Goal: Information Seeking & Learning: Find specific fact

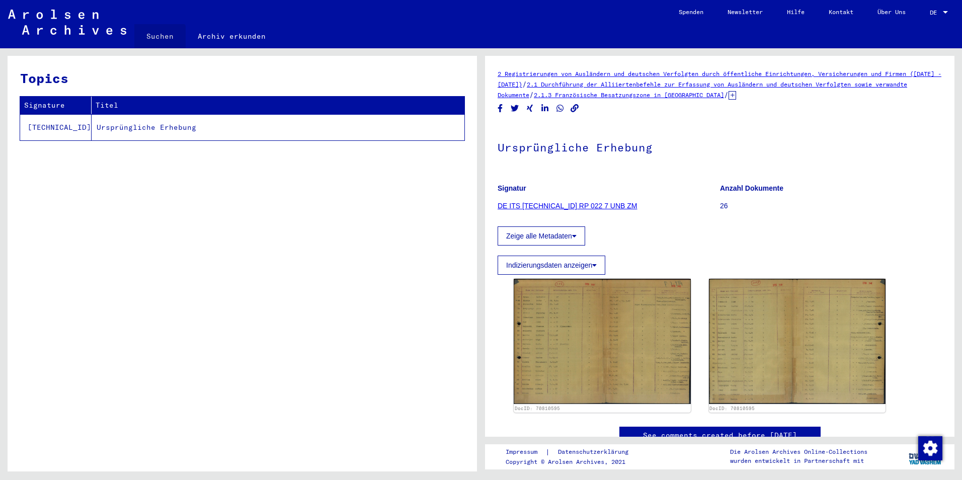
click at [157, 42] on link "Suchen" at bounding box center [159, 36] width 51 height 24
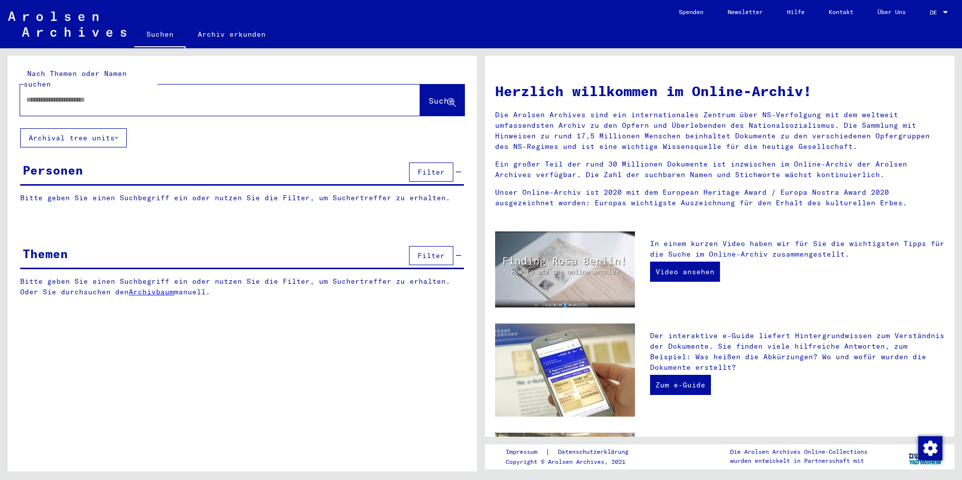
drag, startPoint x: 145, startPoint y: 102, endPoint x: 168, endPoint y: 87, distance: 26.8
click at [145, 102] on div at bounding box center [220, 100] width 400 height 31
click at [168, 95] on input "text" at bounding box center [208, 100] width 364 height 11
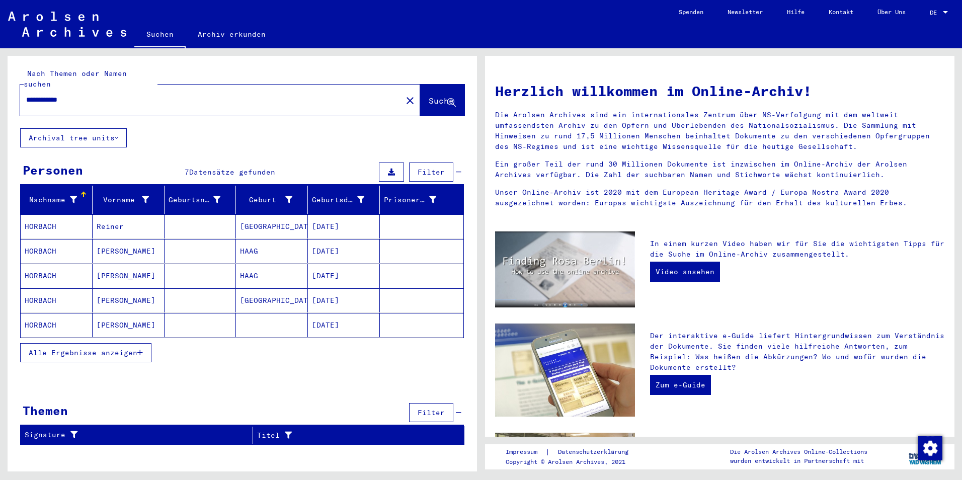
click at [150, 345] on button "Alle Ergebnisse anzeigen" at bounding box center [85, 352] width 131 height 19
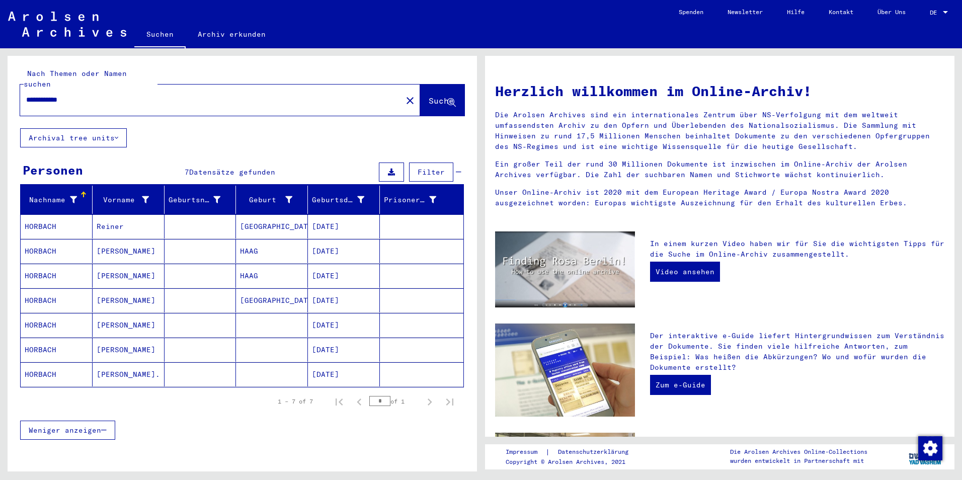
click at [220, 319] on mat-cell at bounding box center [201, 325] width 72 height 24
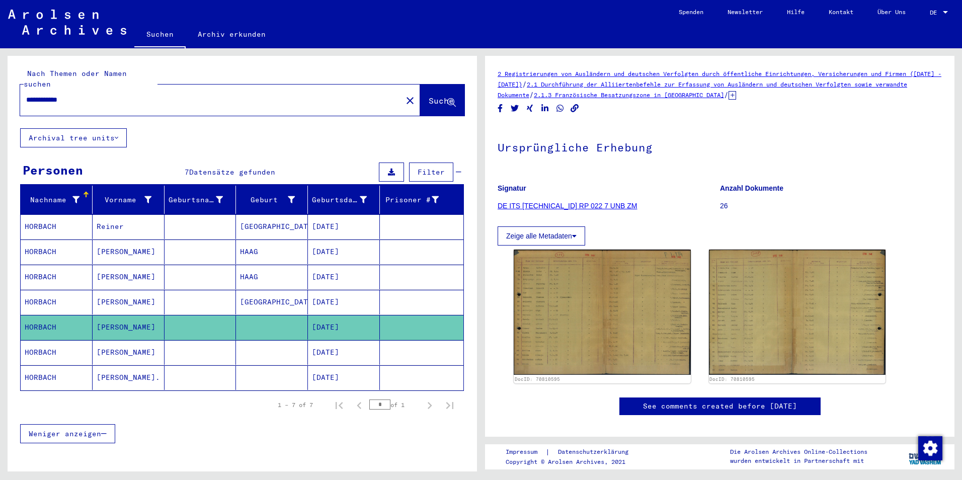
click at [345, 340] on mat-cell "[DATE]" at bounding box center [344, 352] width 72 height 25
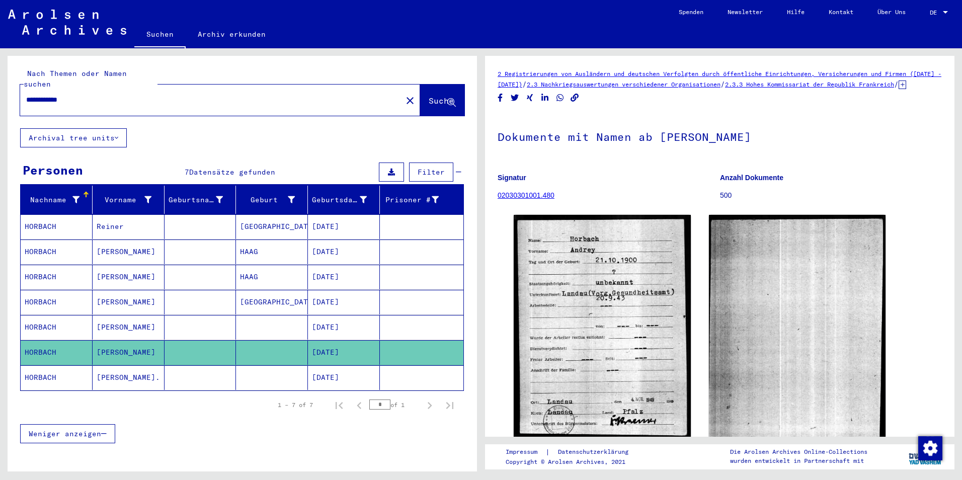
click at [310, 368] on mat-cell "[DATE]" at bounding box center [344, 377] width 72 height 25
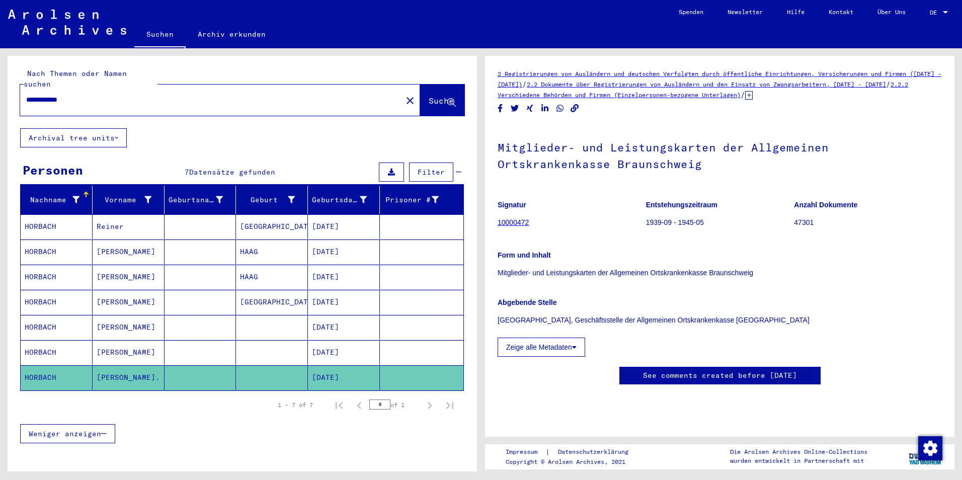
click at [310, 345] on mat-cell "[DATE]" at bounding box center [344, 352] width 72 height 25
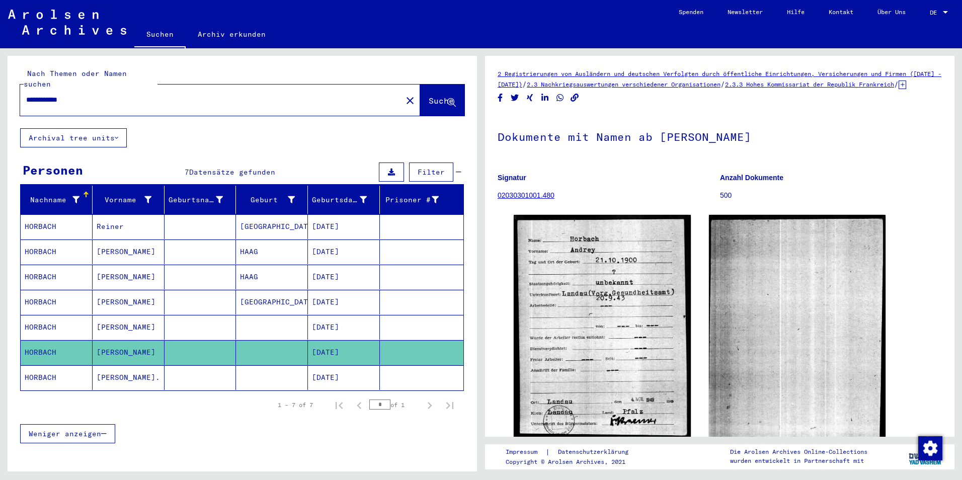
click at [338, 322] on mat-cell "[DATE]" at bounding box center [344, 327] width 72 height 25
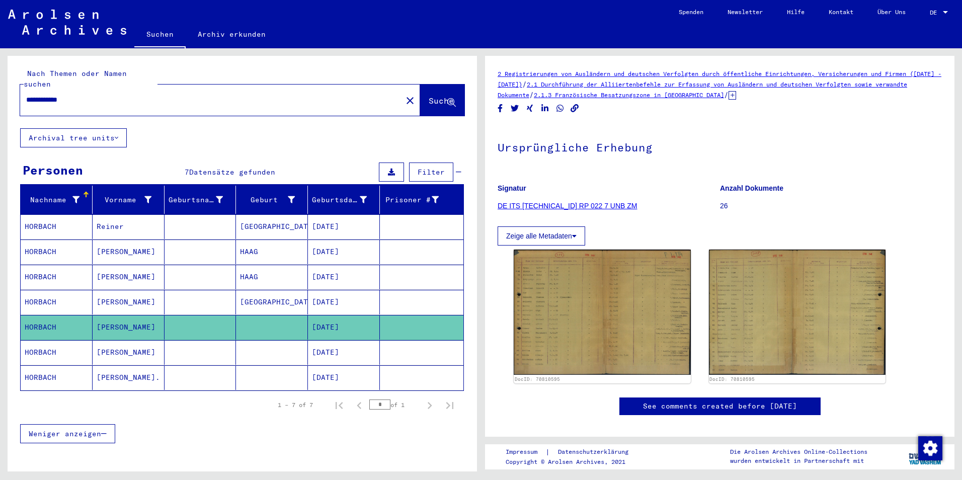
click at [344, 299] on mat-cell "[DATE]" at bounding box center [344, 302] width 72 height 25
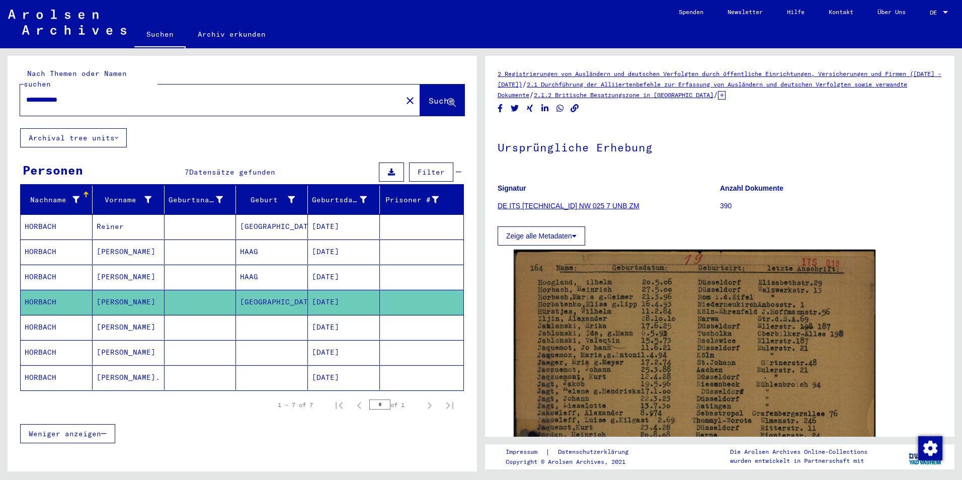
drag, startPoint x: 62, startPoint y: 89, endPoint x: 0, endPoint y: 73, distance: 63.7
click at [0, 88] on html "**********" at bounding box center [481, 240] width 962 height 480
type input "**********"
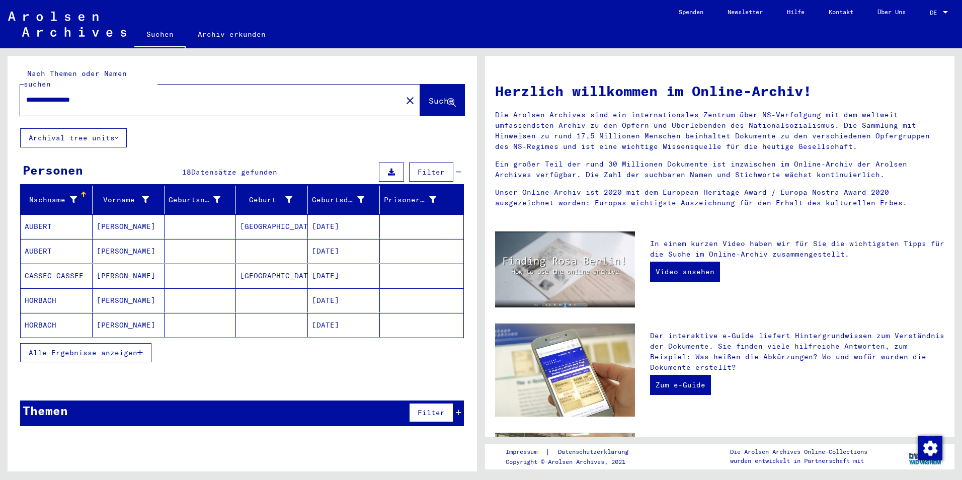
click at [106, 348] on span "Alle Ergebnisse anzeigen" at bounding box center [83, 352] width 109 height 9
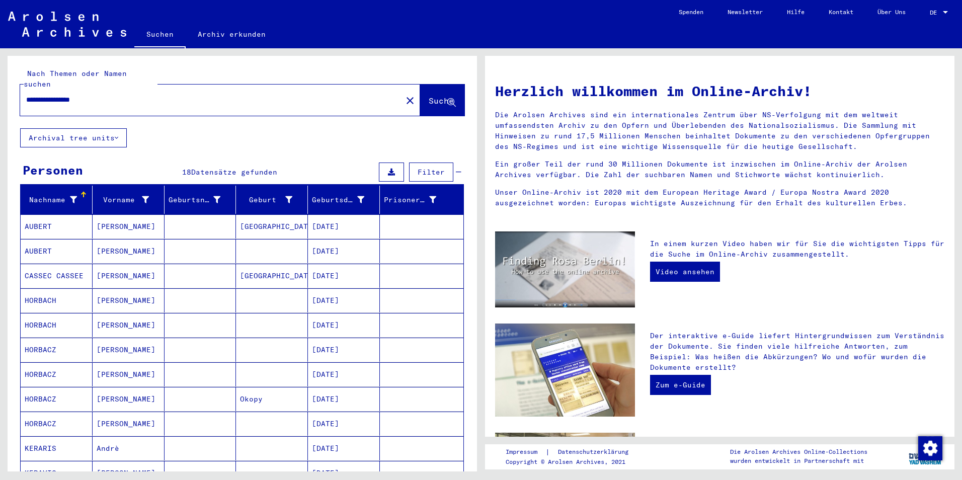
click at [138, 288] on mat-cell "[PERSON_NAME]" at bounding box center [129, 300] width 72 height 24
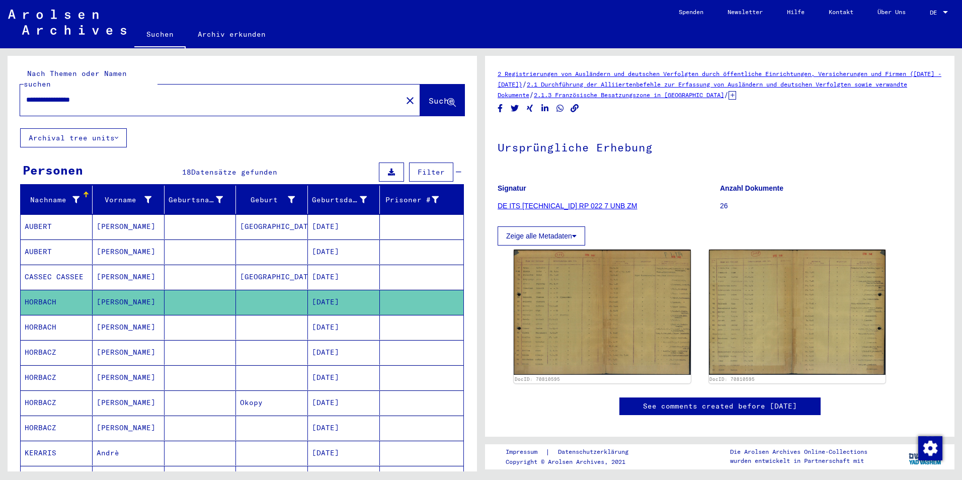
drag, startPoint x: 182, startPoint y: 315, endPoint x: 201, endPoint y: 318, distance: 19.9
click at [182, 316] on mat-cell at bounding box center [201, 327] width 72 height 25
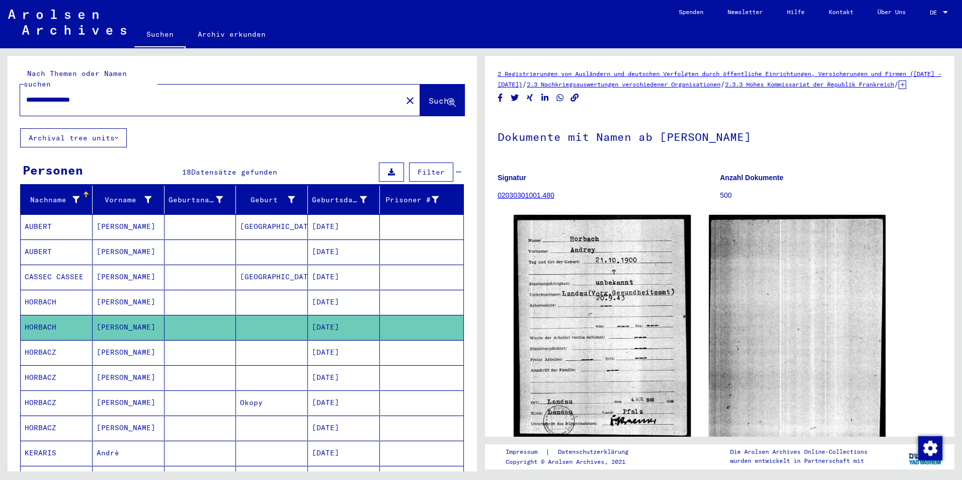
click at [229, 344] on mat-cell at bounding box center [201, 352] width 72 height 25
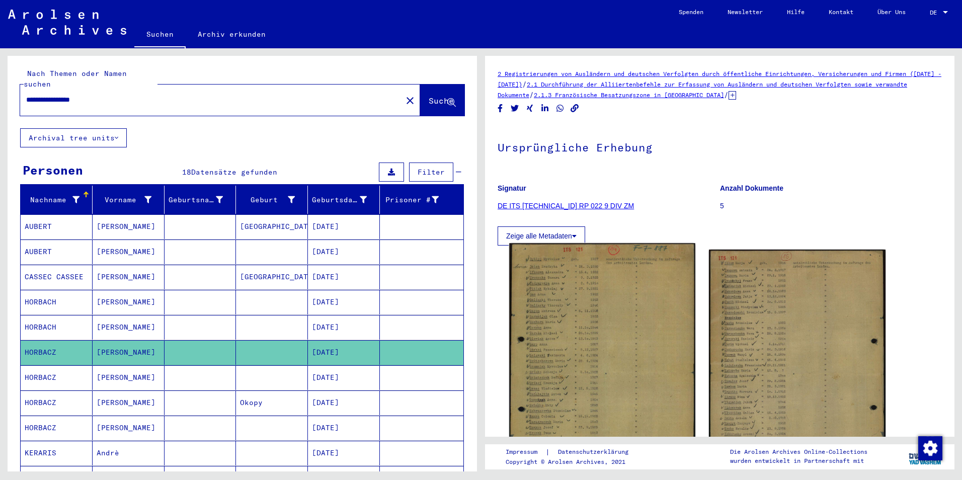
click at [627, 322] on img at bounding box center [602, 373] width 186 height 261
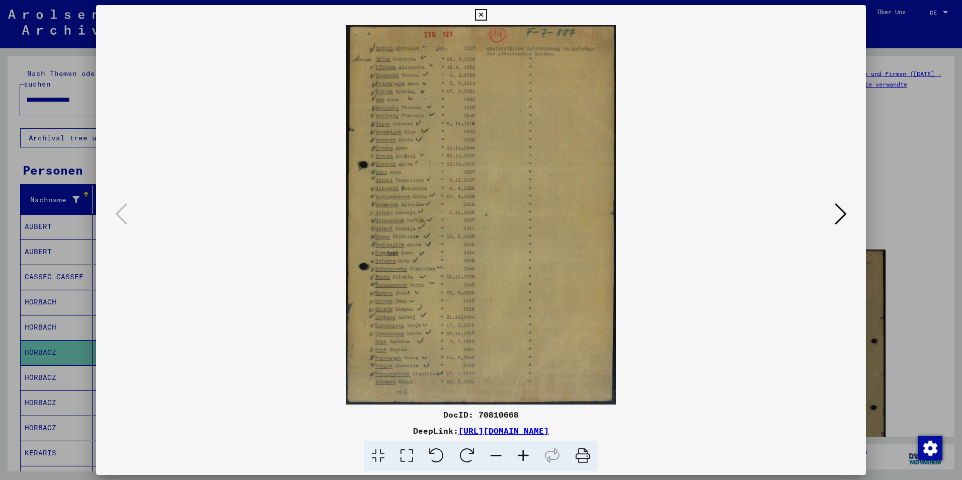
click at [409, 455] on icon at bounding box center [407, 456] width 29 height 31
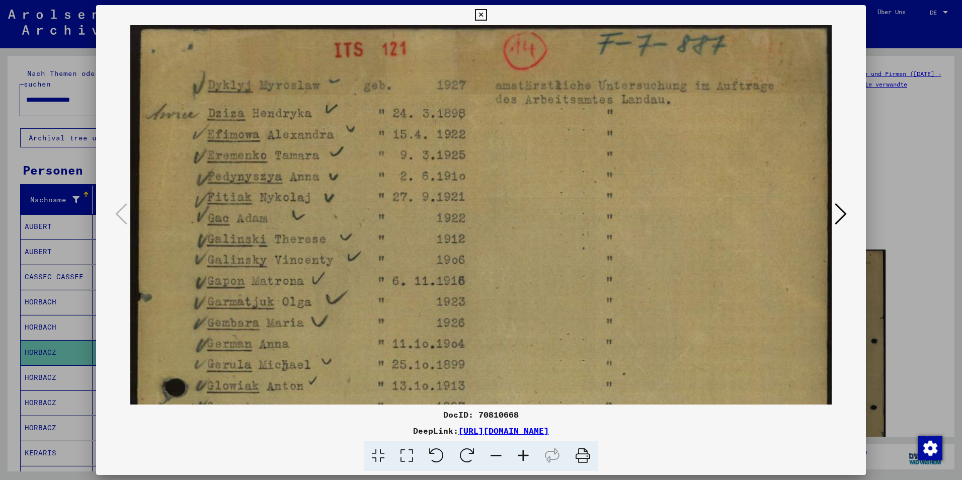
click at [80, 366] on div at bounding box center [481, 240] width 962 height 480
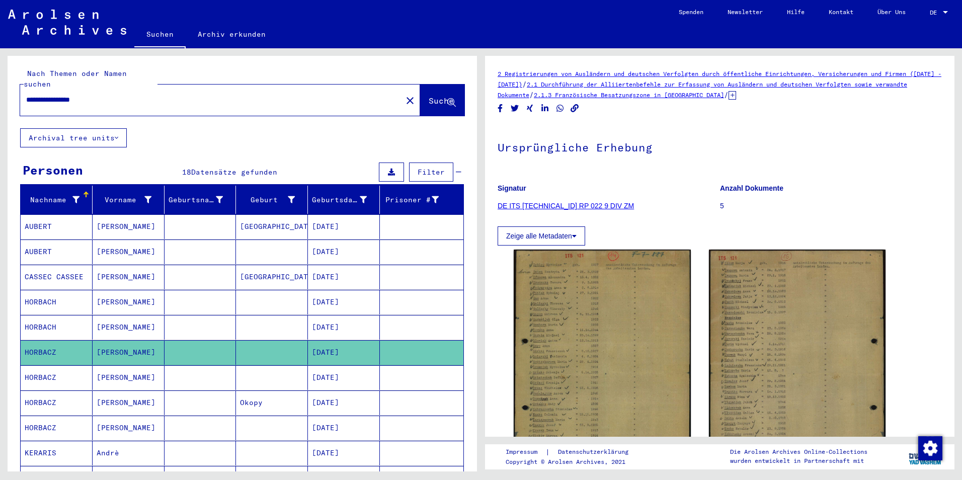
click at [80, 366] on mat-cell "HORBACZ" at bounding box center [57, 377] width 72 height 25
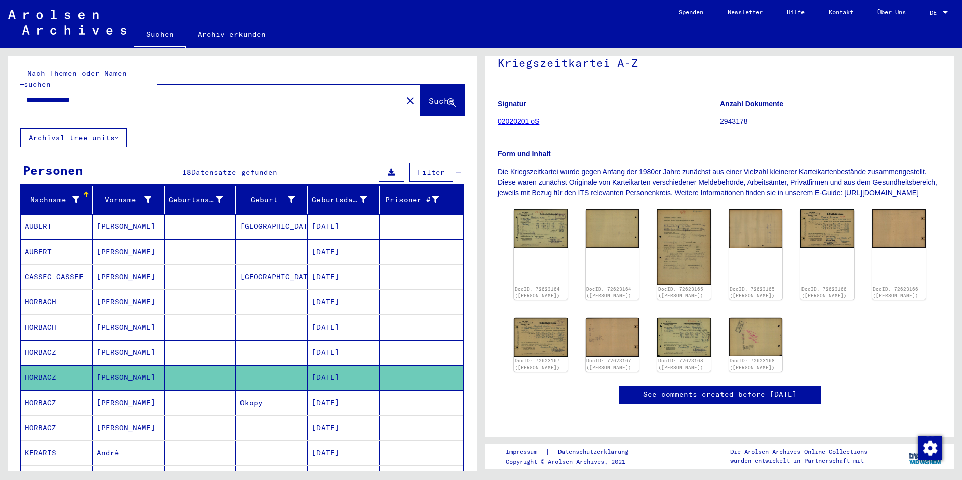
scroll to position [151, 0]
click at [546, 207] on img at bounding box center [540, 227] width 56 height 40
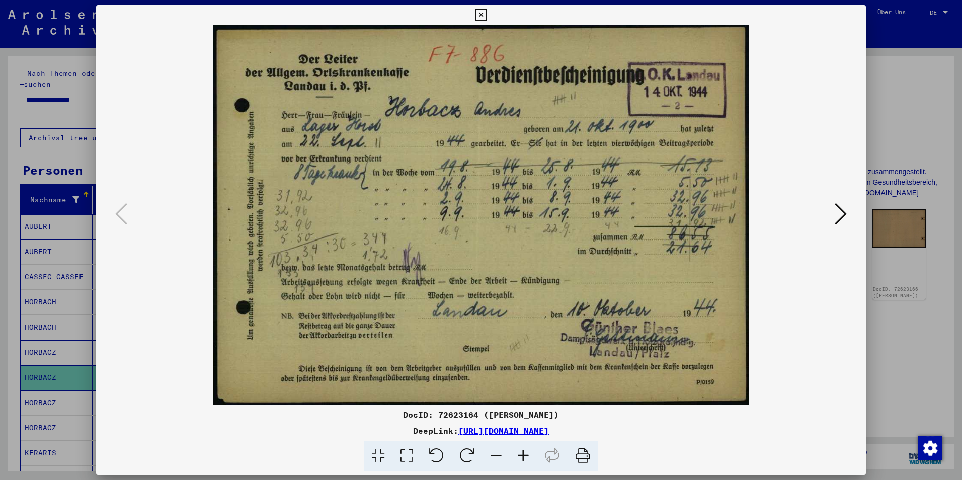
click at [840, 211] on icon at bounding box center [841, 214] width 12 height 24
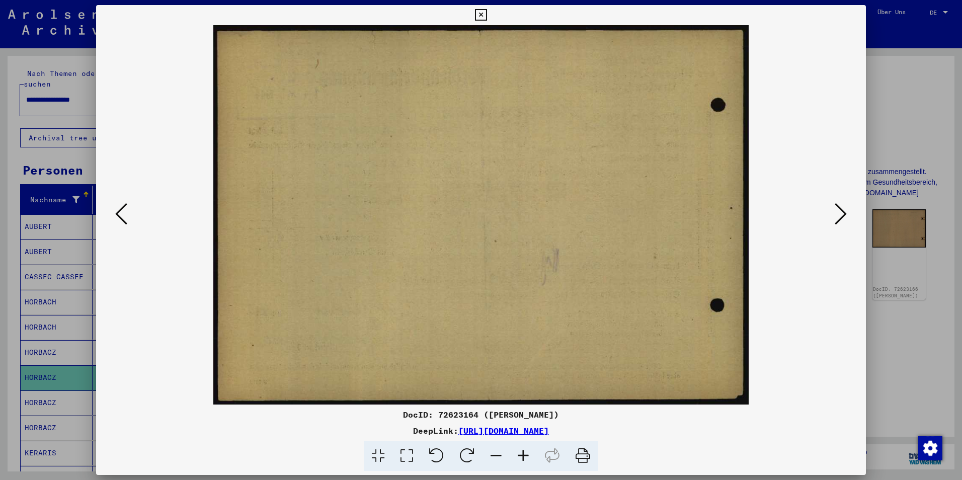
click at [840, 211] on icon at bounding box center [841, 214] width 12 height 24
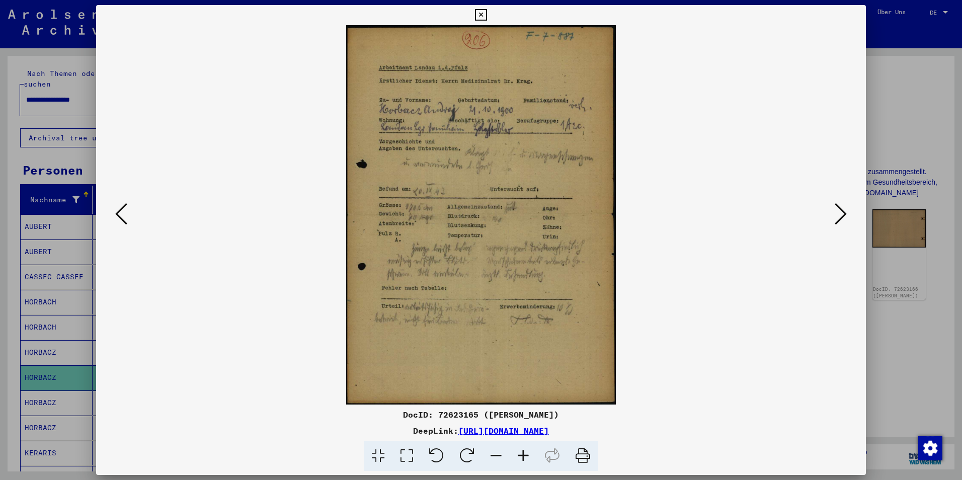
click at [406, 458] on icon at bounding box center [407, 456] width 29 height 31
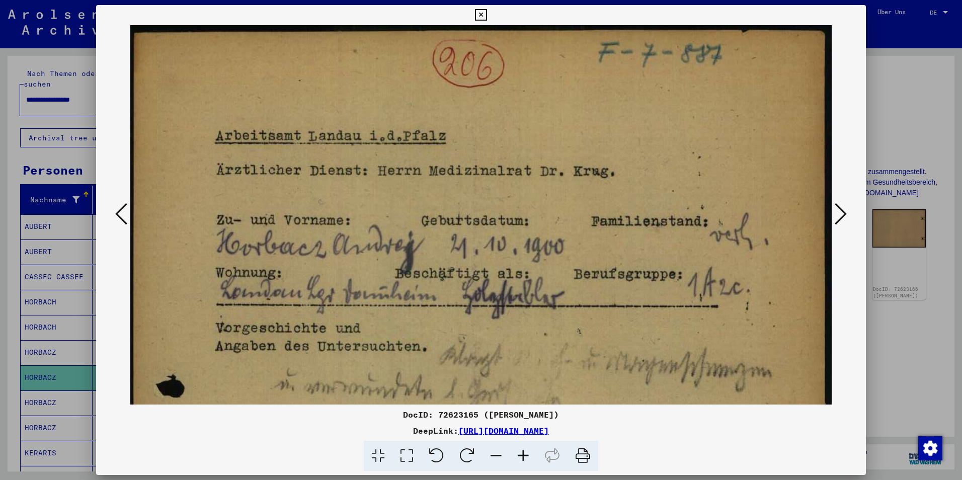
click at [838, 221] on icon at bounding box center [841, 214] width 12 height 24
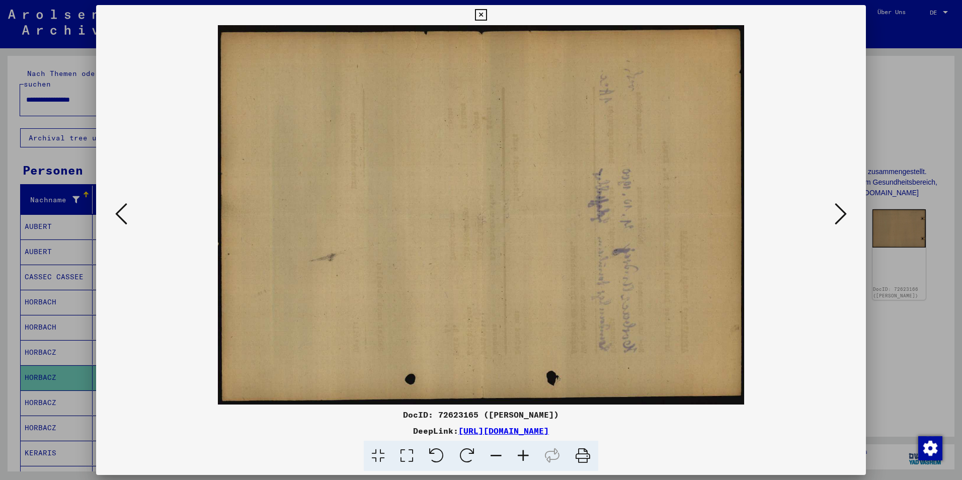
click at [838, 221] on icon at bounding box center [841, 214] width 12 height 24
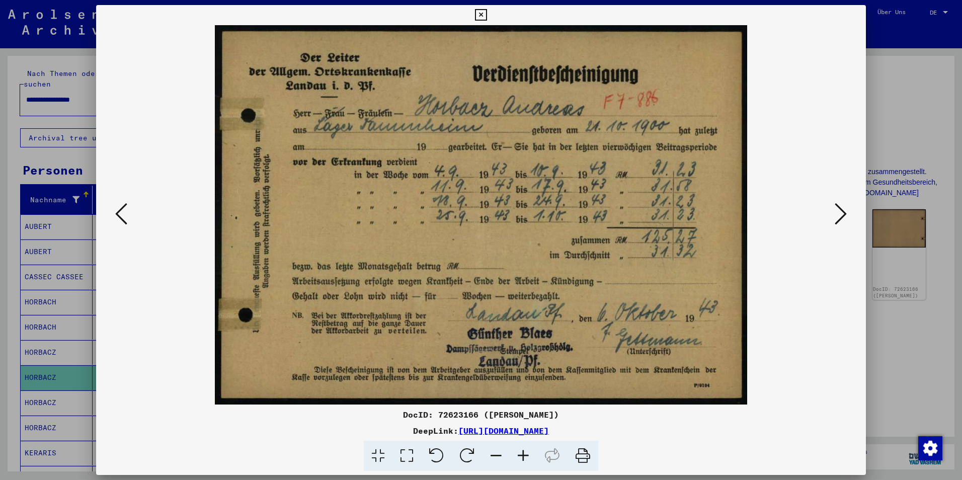
click at [838, 221] on icon at bounding box center [841, 214] width 12 height 24
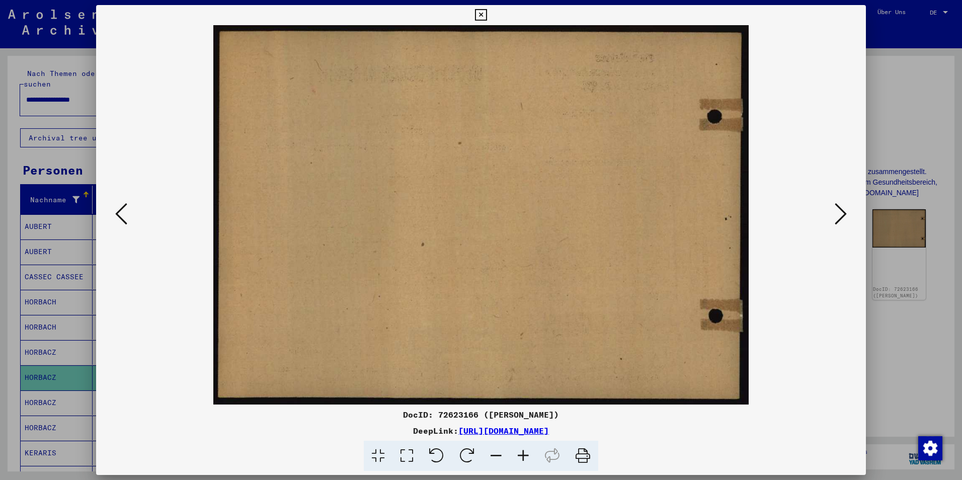
click at [838, 221] on icon at bounding box center [841, 214] width 12 height 24
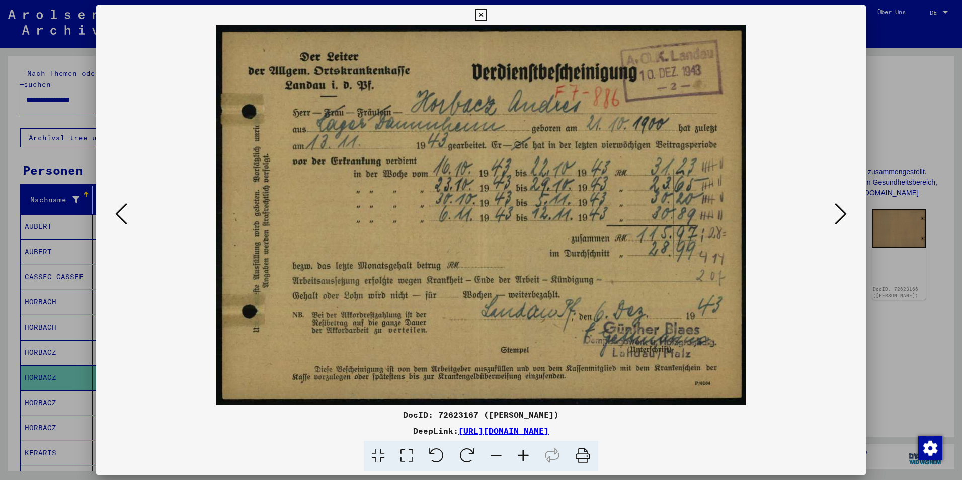
click at [839, 221] on icon at bounding box center [841, 214] width 12 height 24
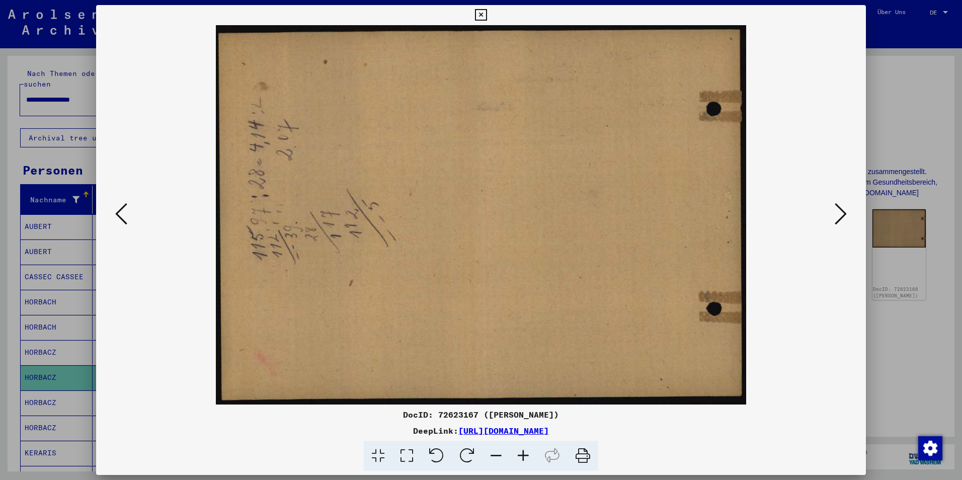
click at [839, 221] on icon at bounding box center [841, 214] width 12 height 24
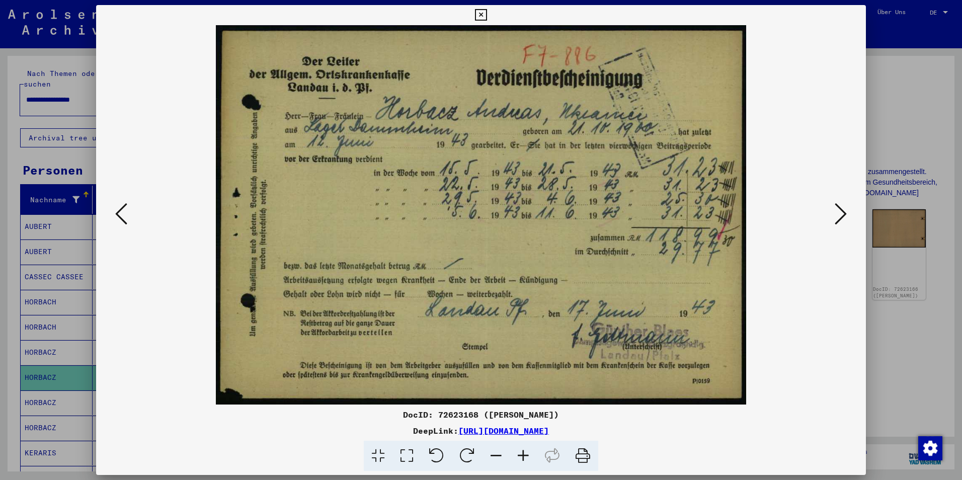
click at [839, 221] on icon at bounding box center [841, 214] width 12 height 24
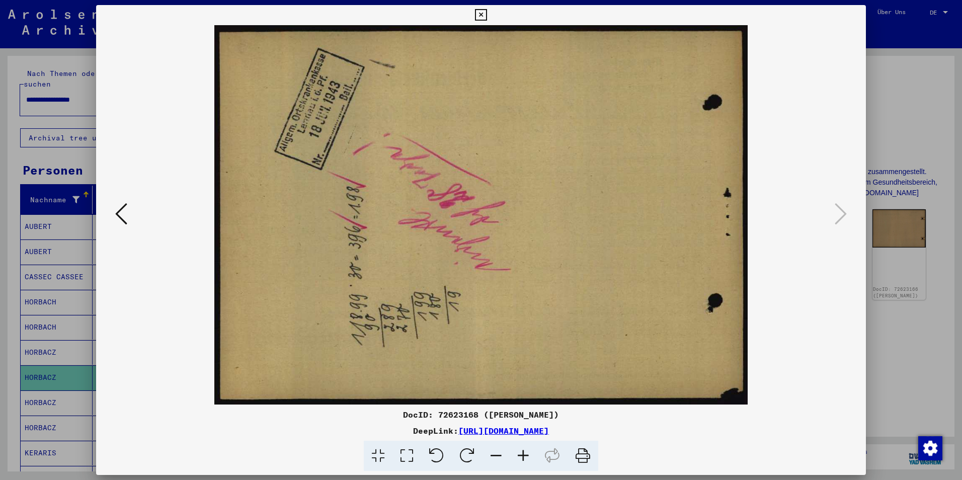
click at [886, 277] on div at bounding box center [481, 240] width 962 height 480
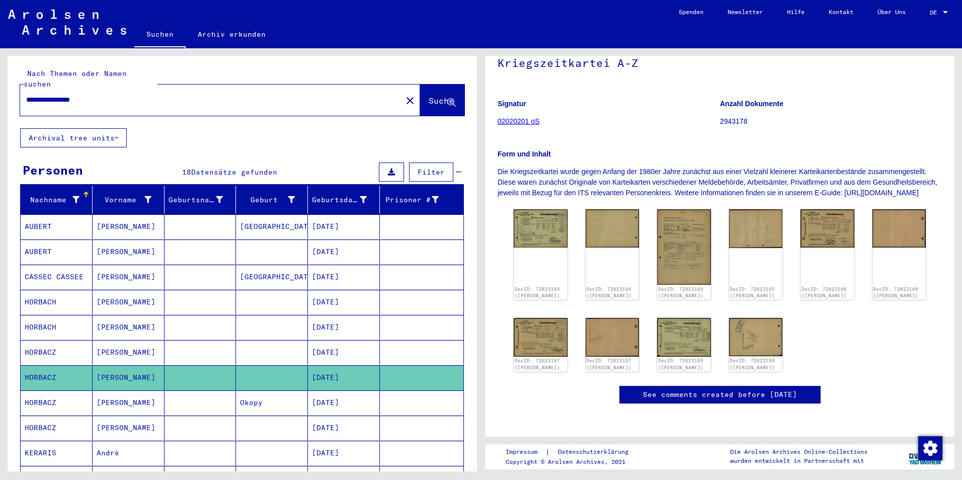
click at [301, 392] on mat-cell "Okopy" at bounding box center [272, 403] width 72 height 25
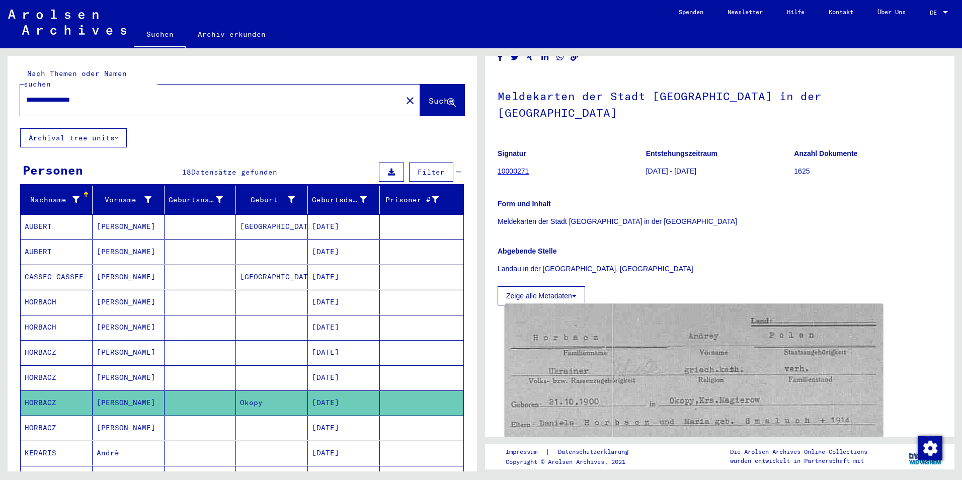
scroll to position [151, 0]
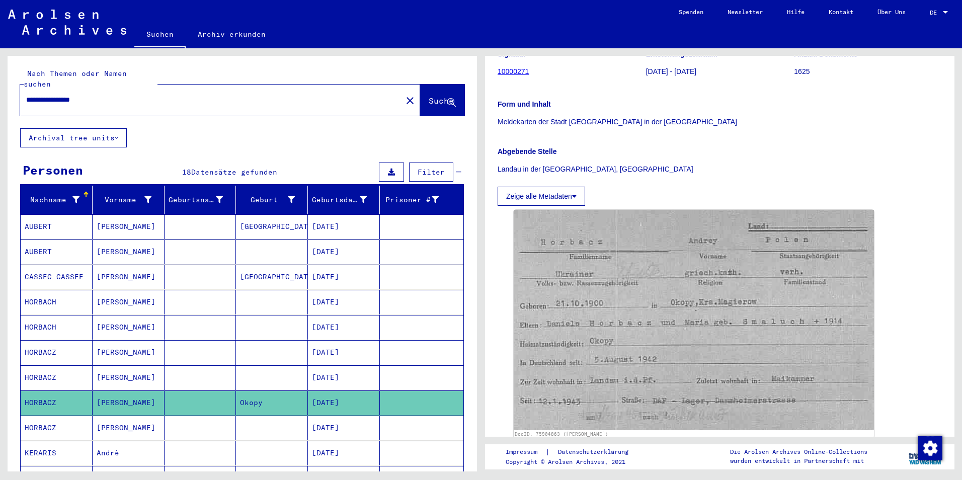
click at [254, 418] on mat-cell at bounding box center [272, 428] width 72 height 25
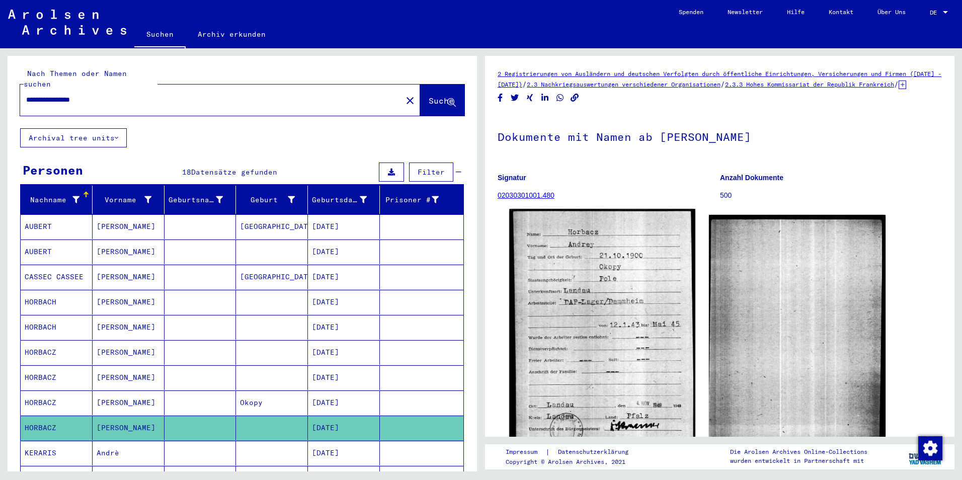
click at [575, 336] on img at bounding box center [602, 326] width 186 height 234
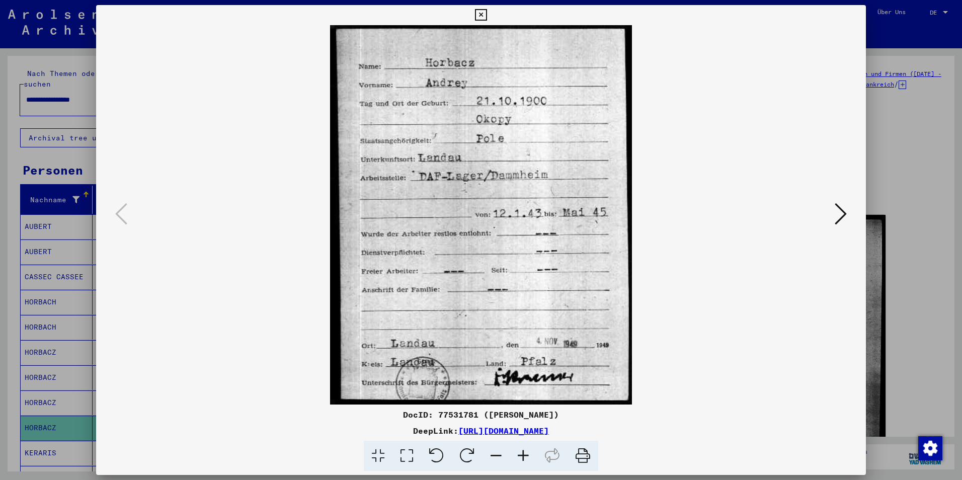
click at [80, 390] on div at bounding box center [481, 240] width 962 height 480
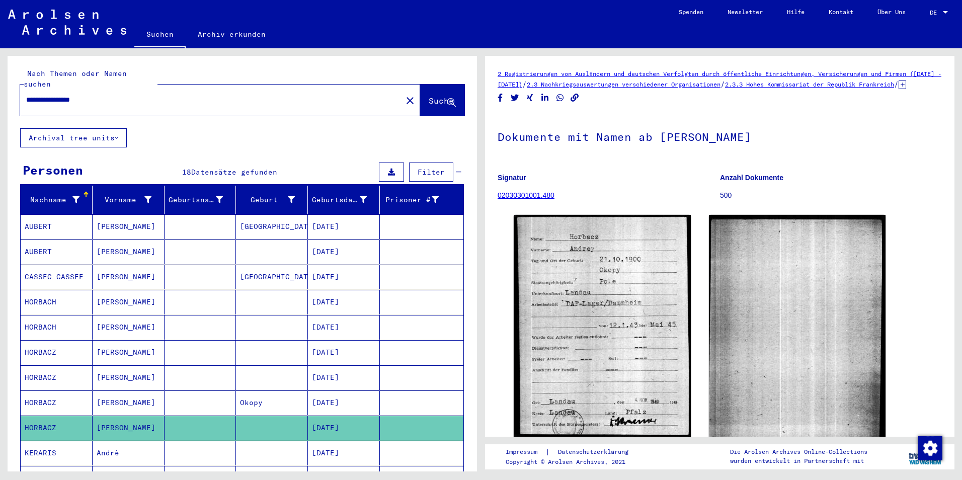
click at [107, 391] on mat-cell "[PERSON_NAME]" at bounding box center [129, 403] width 72 height 25
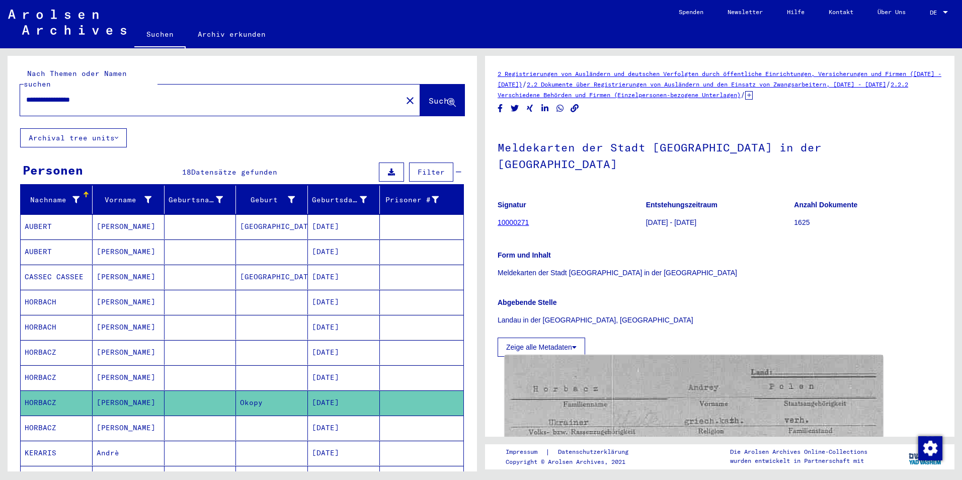
click at [688, 384] on img at bounding box center [694, 470] width 378 height 231
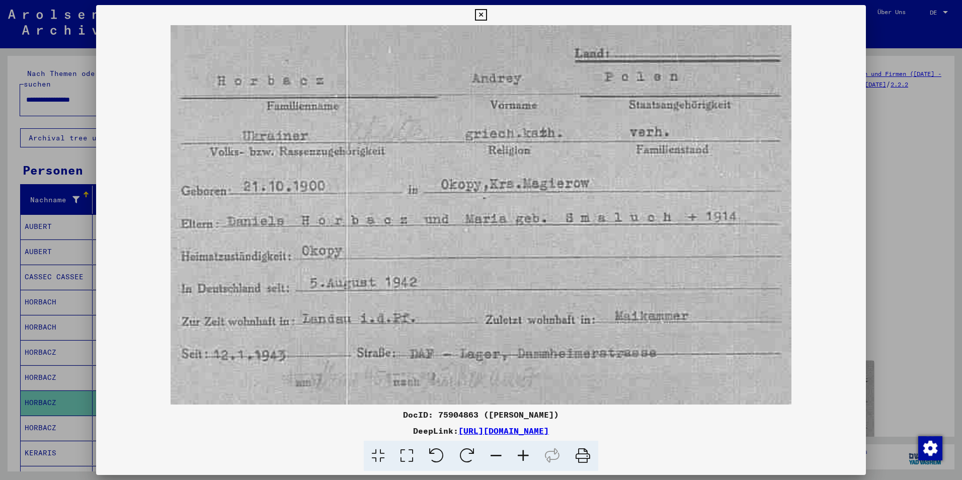
drag, startPoint x: 50, startPoint y: 379, endPoint x: 54, endPoint y: 375, distance: 5.3
click at [50, 379] on div at bounding box center [481, 240] width 962 height 480
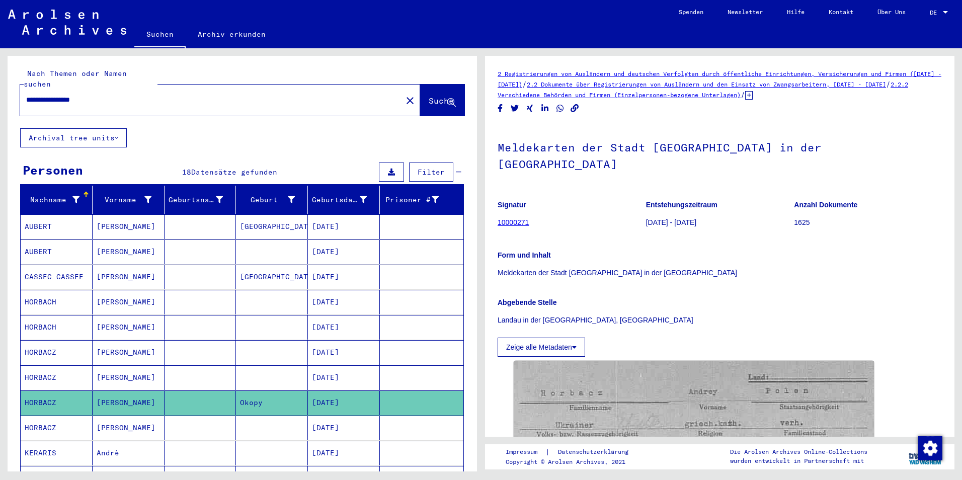
click at [57, 374] on mat-cell "HORBACZ" at bounding box center [57, 377] width 72 height 25
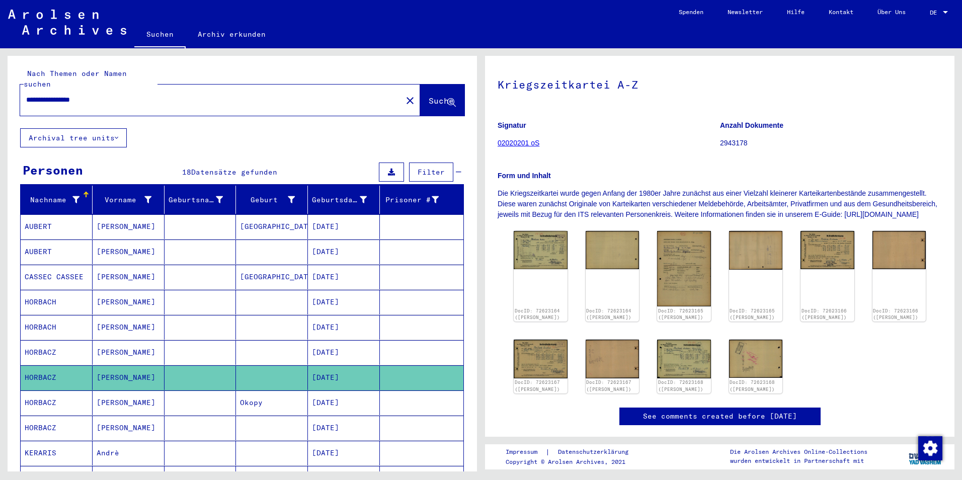
scroll to position [151, 0]
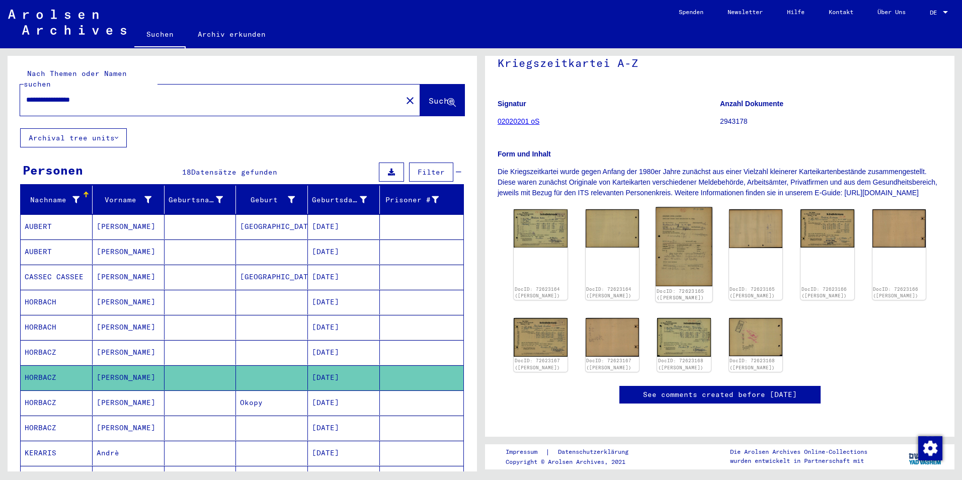
click at [673, 207] on img at bounding box center [684, 246] width 56 height 79
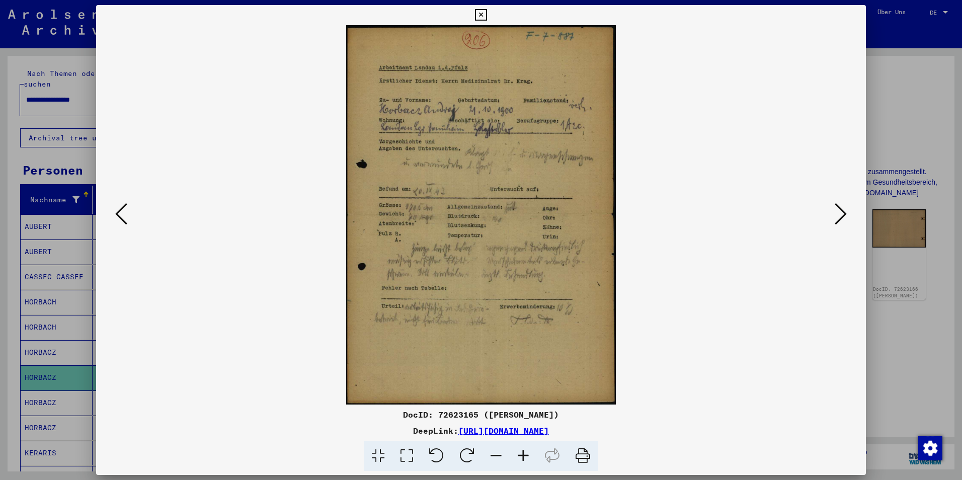
click at [126, 214] on icon at bounding box center [121, 214] width 12 height 24
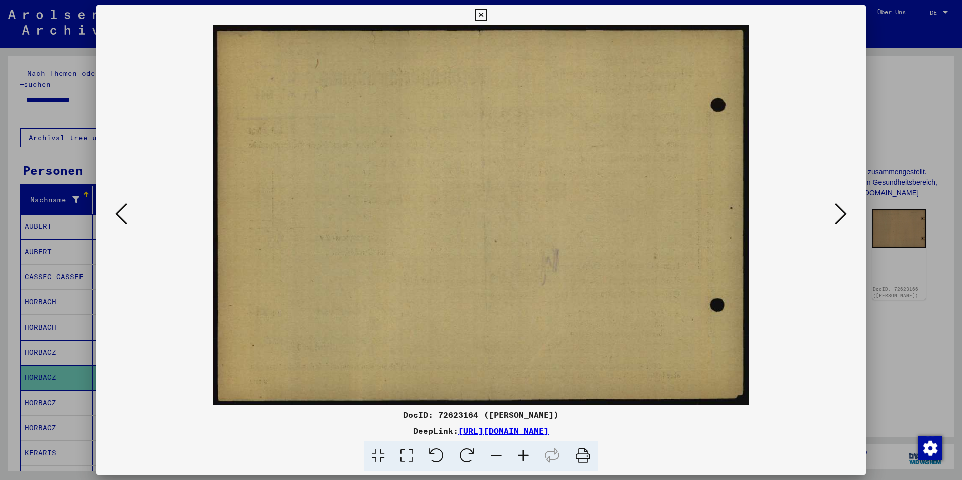
click at [126, 214] on icon at bounding box center [121, 214] width 12 height 24
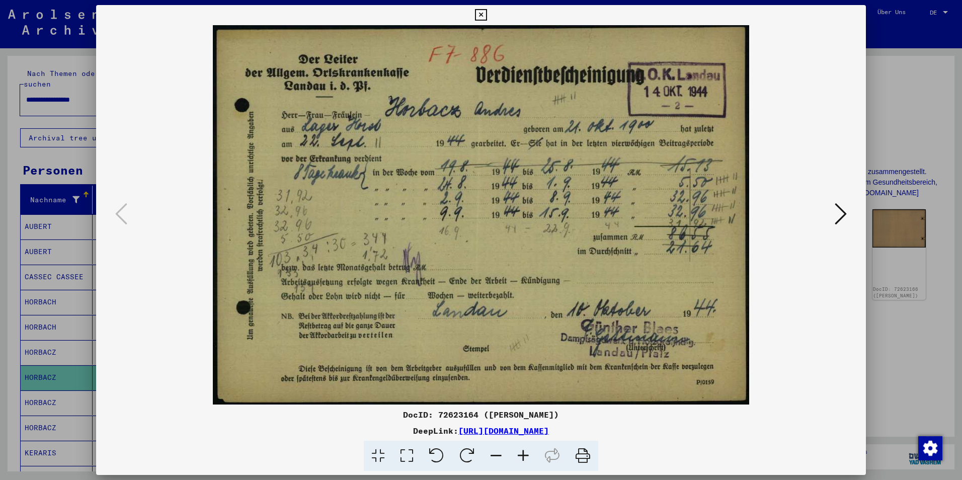
click at [835, 218] on icon at bounding box center [841, 214] width 12 height 24
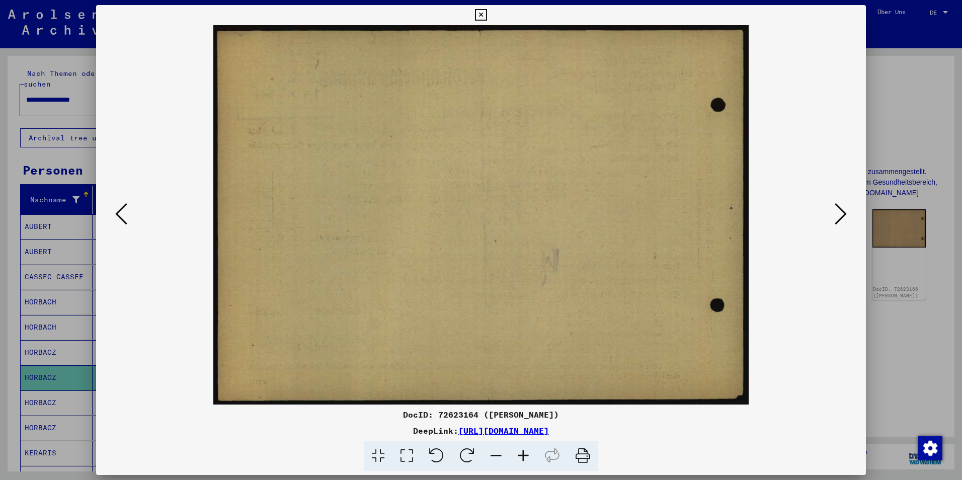
click at [835, 218] on icon at bounding box center [841, 214] width 12 height 24
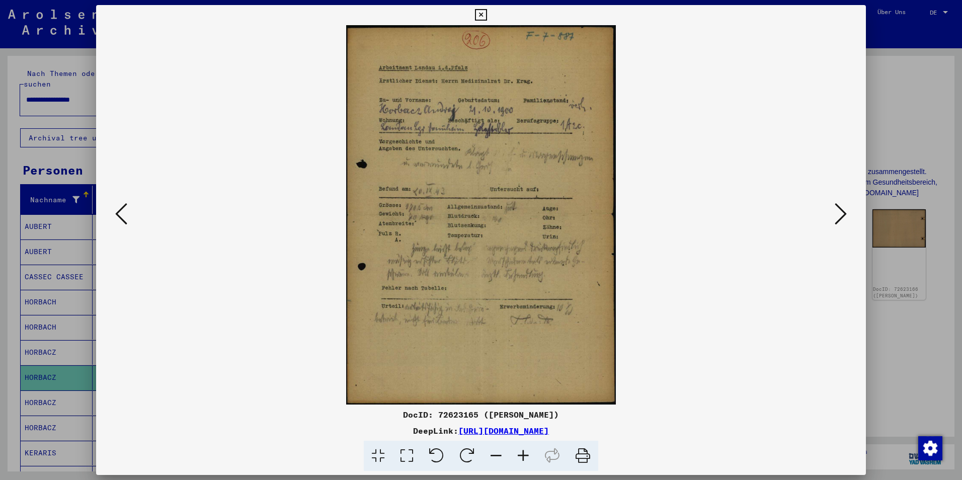
click at [835, 218] on icon at bounding box center [841, 214] width 12 height 24
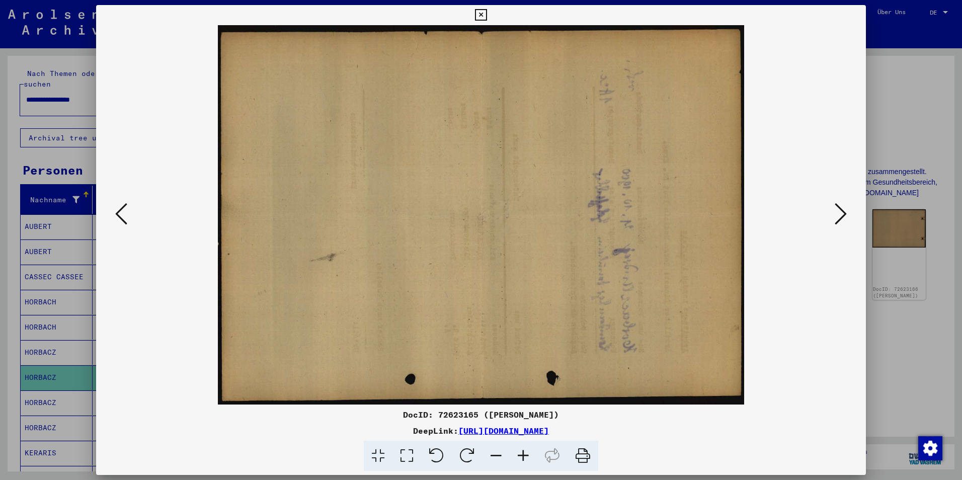
click at [835, 218] on icon at bounding box center [841, 214] width 12 height 24
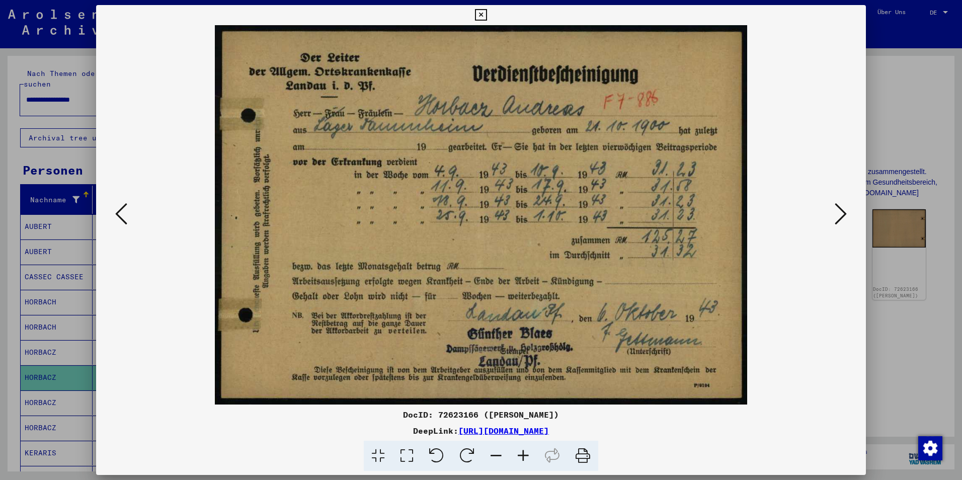
click at [123, 221] on icon at bounding box center [121, 214] width 12 height 24
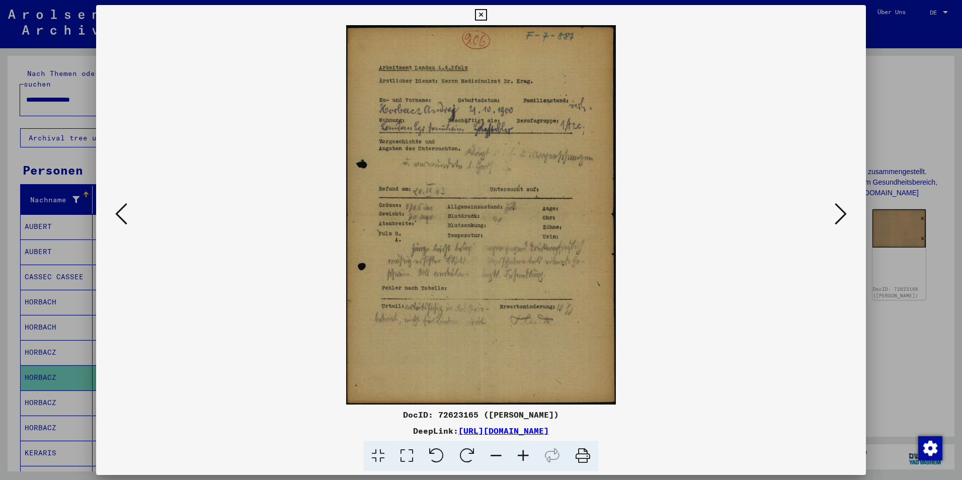
click at [123, 221] on icon at bounding box center [121, 214] width 12 height 24
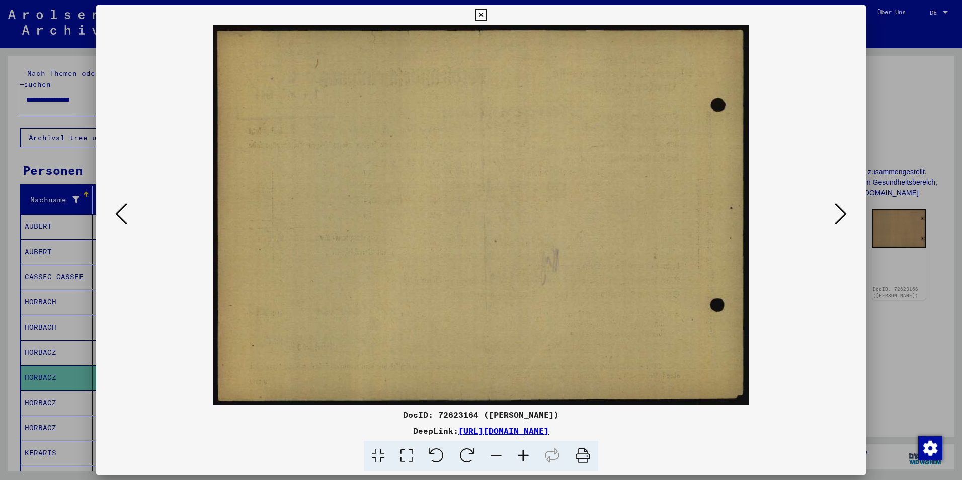
click at [123, 221] on icon at bounding box center [121, 214] width 12 height 24
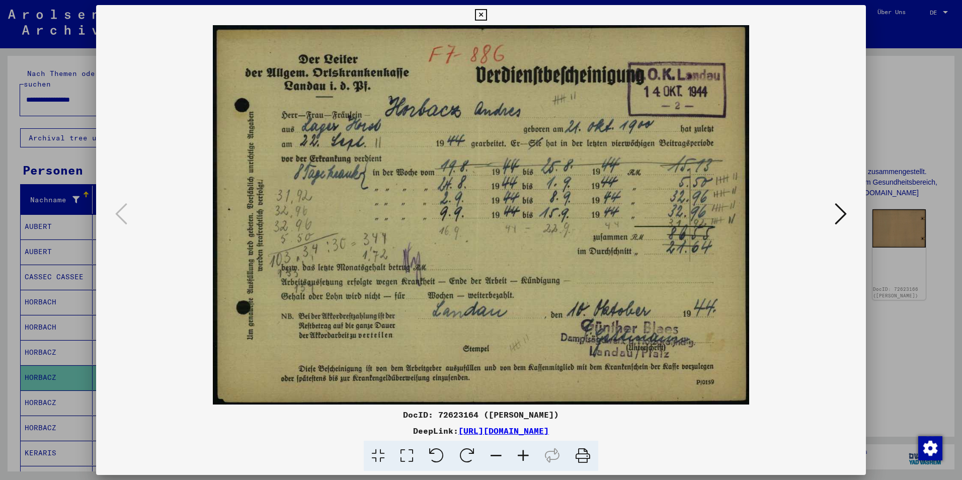
click at [839, 212] on icon at bounding box center [841, 214] width 12 height 24
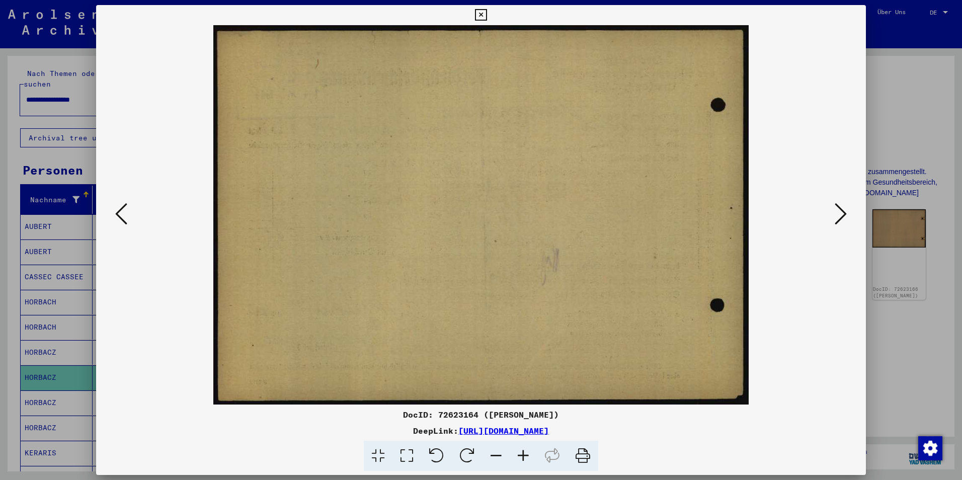
click at [838, 212] on icon at bounding box center [841, 214] width 12 height 24
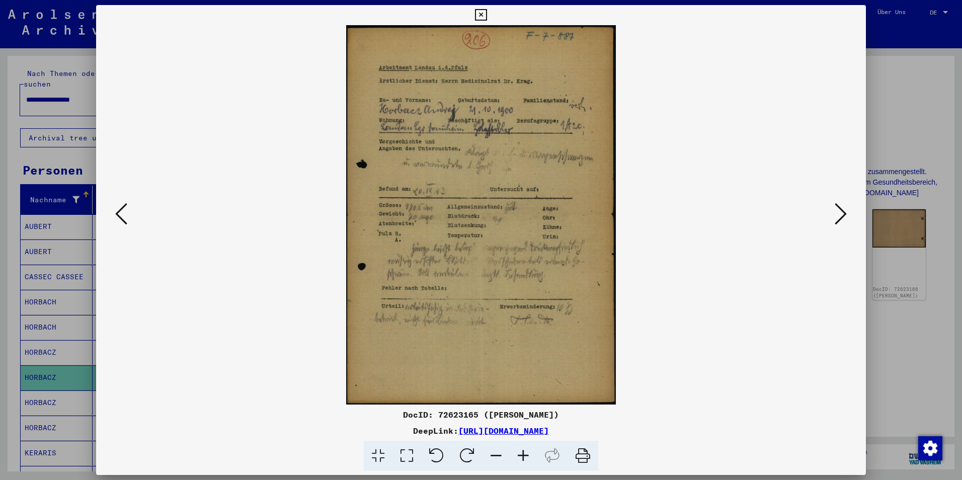
click at [838, 212] on icon at bounding box center [841, 214] width 12 height 24
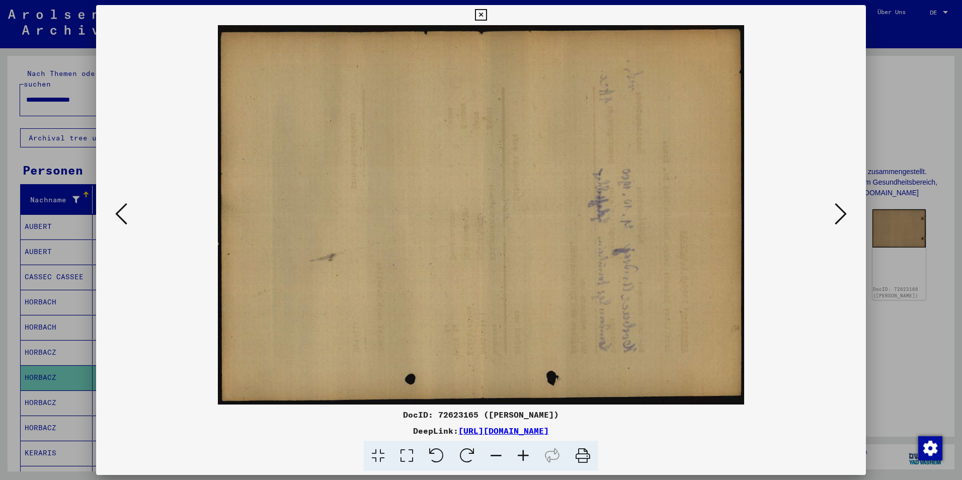
click at [838, 212] on icon at bounding box center [841, 214] width 12 height 24
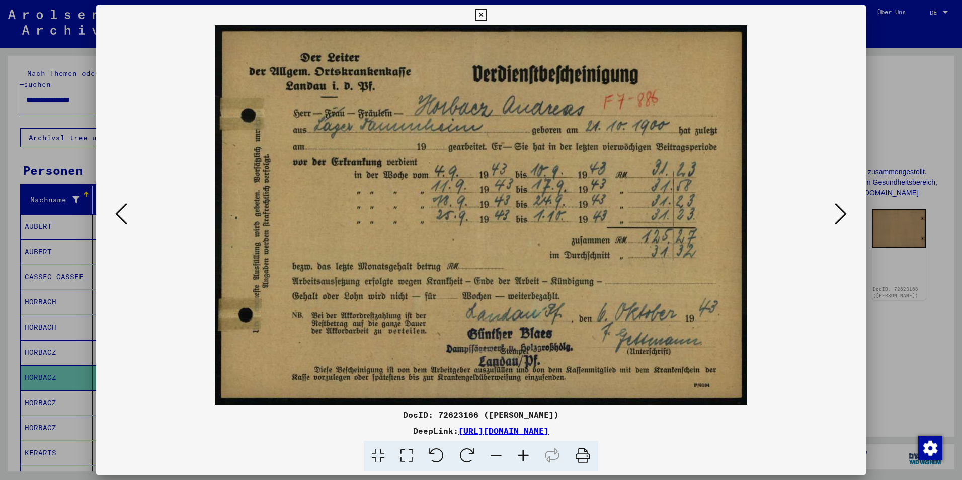
click at [840, 221] on icon at bounding box center [841, 214] width 12 height 24
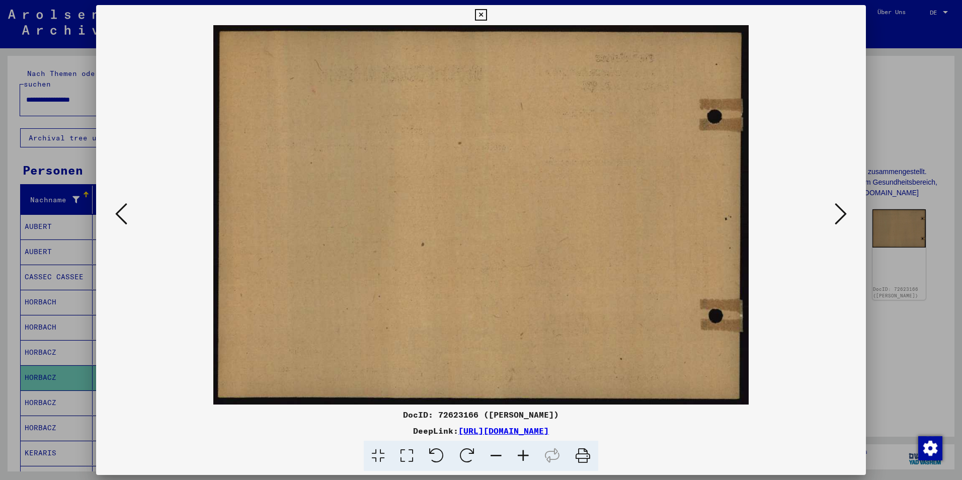
click at [840, 221] on icon at bounding box center [841, 214] width 12 height 24
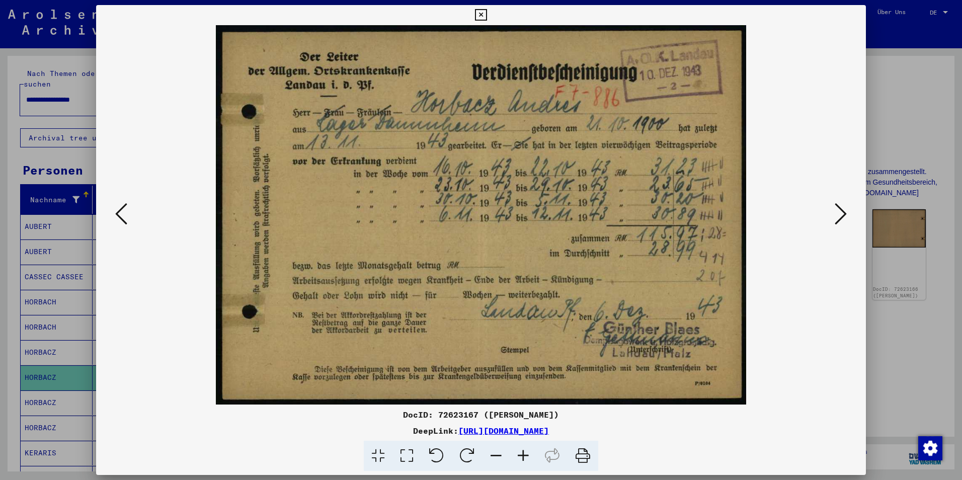
click at [838, 218] on icon at bounding box center [841, 214] width 12 height 24
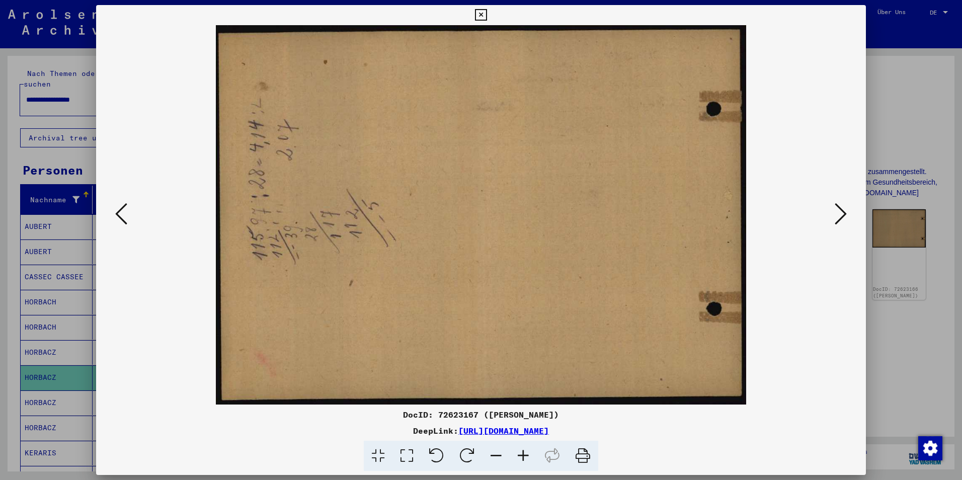
click at [838, 218] on icon at bounding box center [841, 214] width 12 height 24
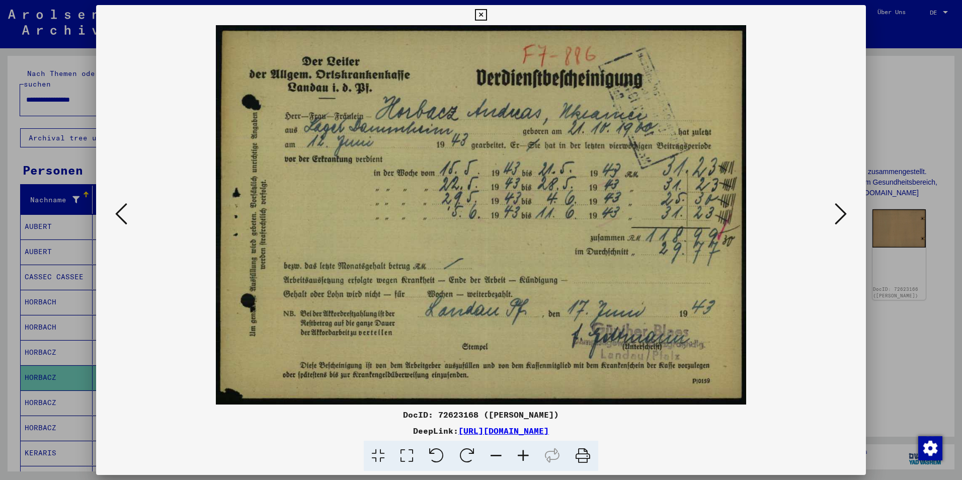
click at [832, 215] on button at bounding box center [841, 214] width 18 height 29
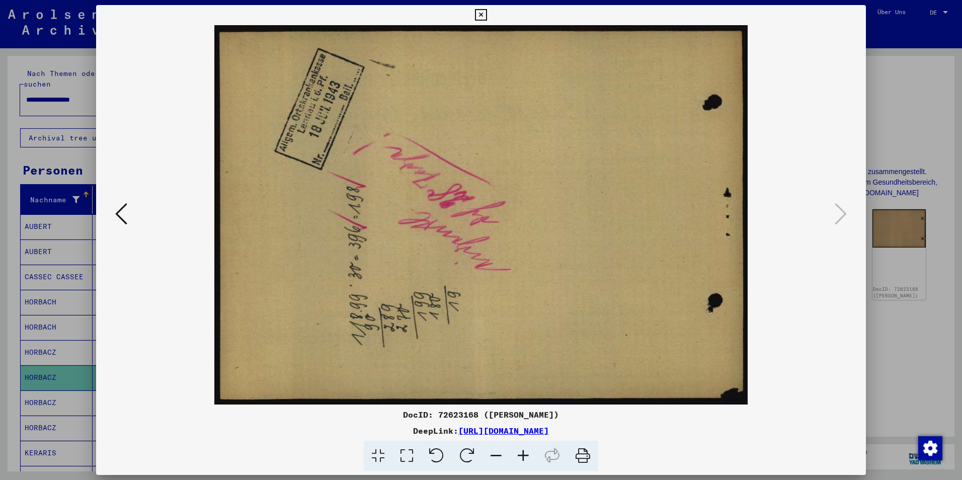
click at [116, 216] on icon at bounding box center [121, 214] width 12 height 24
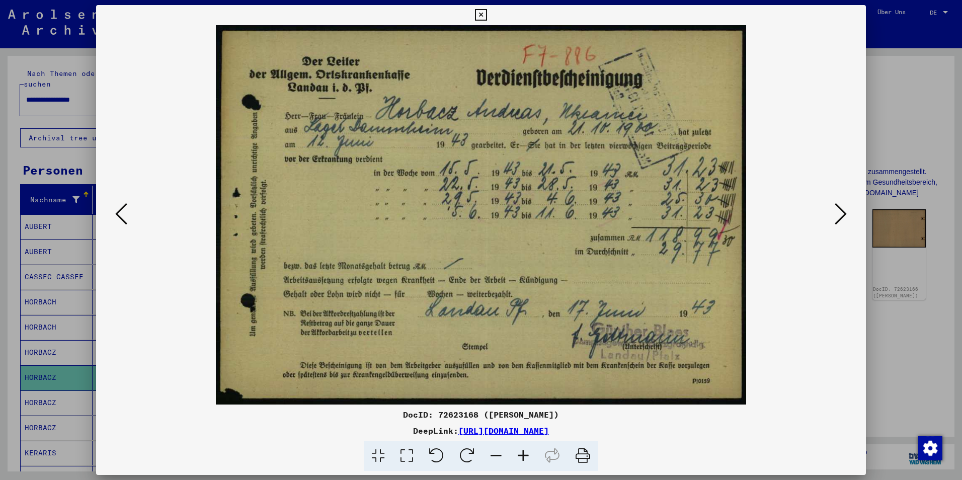
drag, startPoint x: 100, startPoint y: 362, endPoint x: 87, endPoint y: 356, distance: 14.2
click at [98, 362] on div at bounding box center [481, 214] width 770 height 379
click at [61, 344] on div at bounding box center [481, 240] width 962 height 480
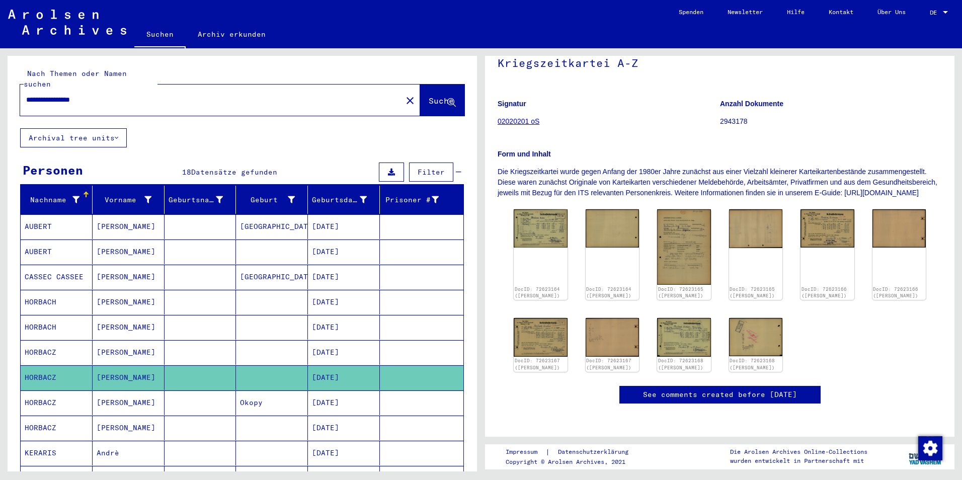
click at [61, 344] on mat-cell "HORBACZ" at bounding box center [57, 352] width 72 height 25
